Goal: Task Accomplishment & Management: Use online tool/utility

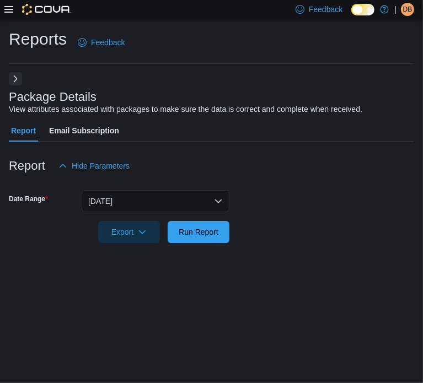
click at [18, 82] on button "Next" at bounding box center [15, 78] width 13 height 13
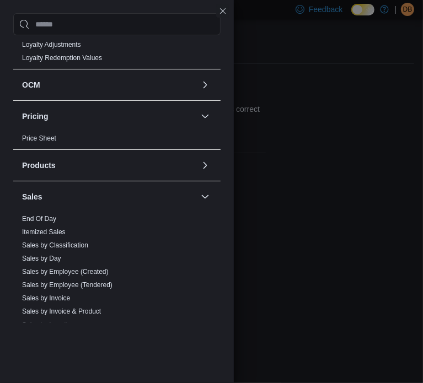
scroll to position [397, 0]
click at [49, 218] on link "End Of Day" at bounding box center [39, 218] width 34 height 8
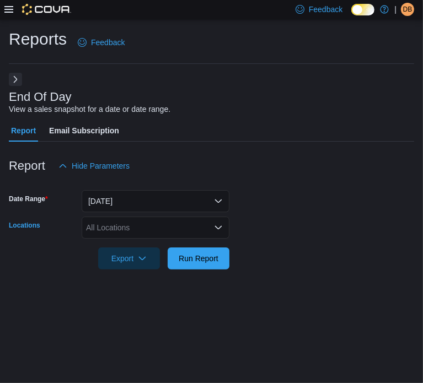
click at [217, 222] on div "All Locations" at bounding box center [156, 228] width 148 height 22
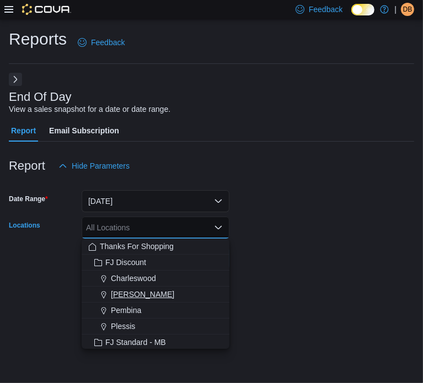
click at [141, 291] on span "[PERSON_NAME]" at bounding box center [142, 294] width 63 height 11
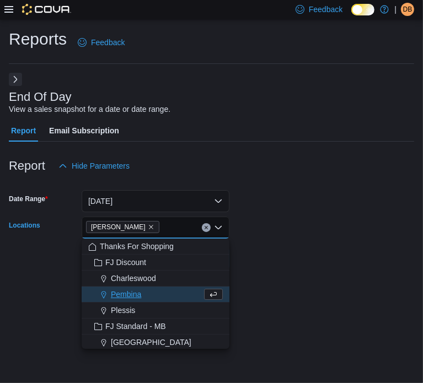
click at [296, 269] on form "Date Range [DATE] Locations [GEOGRAPHIC_DATA] Combo box. Selected. [GEOGRAPHIC_…" at bounding box center [211, 223] width 405 height 93
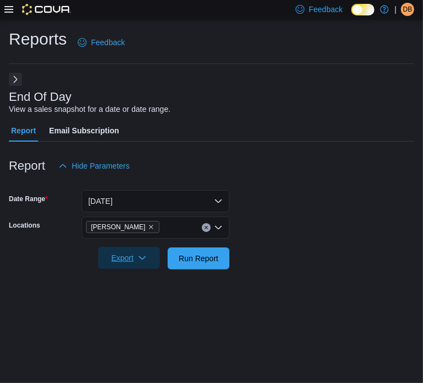
click at [148, 254] on span "Export" at bounding box center [129, 258] width 49 height 22
click at [149, 306] on span "Export to Pdf" at bounding box center [131, 302] width 50 height 9
